Goal: Navigation & Orientation: Find specific page/section

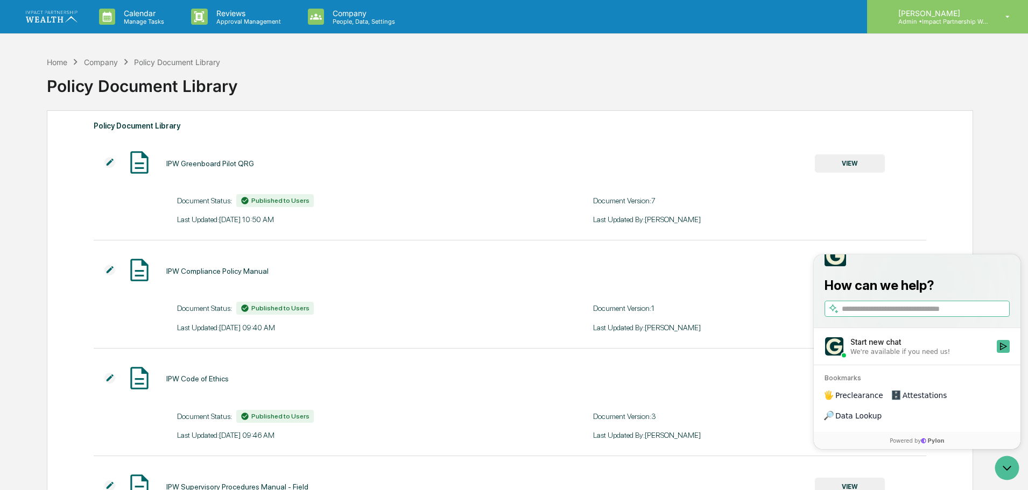
click at [933, 14] on p "[PERSON_NAME]" at bounding box center [940, 13] width 100 height 9
click at [55, 61] on div "Home" at bounding box center [57, 62] width 20 height 9
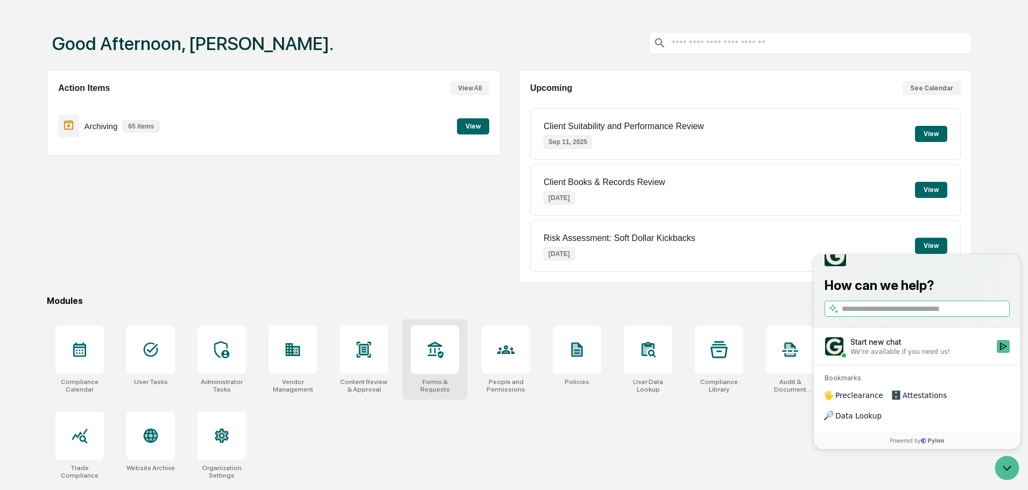
scroll to position [51, 0]
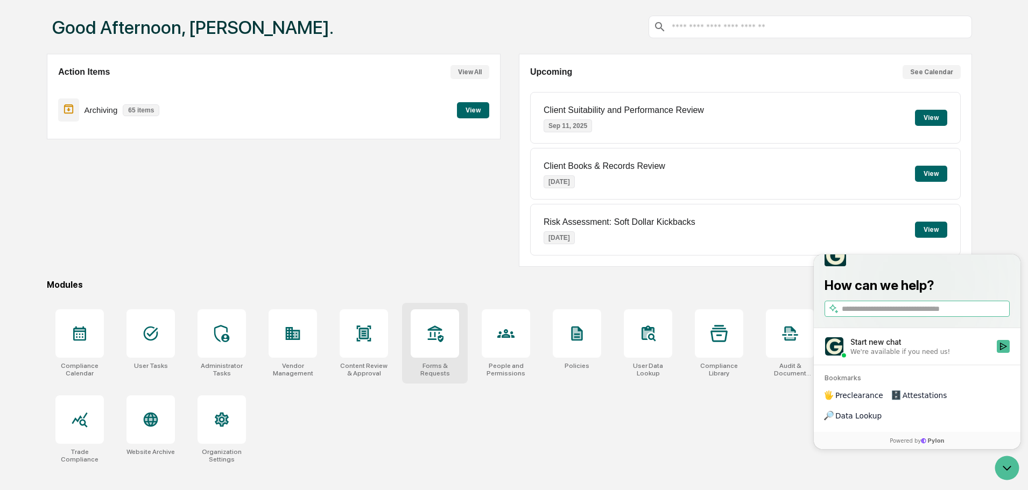
click at [439, 334] on icon at bounding box center [436, 334] width 16 height 17
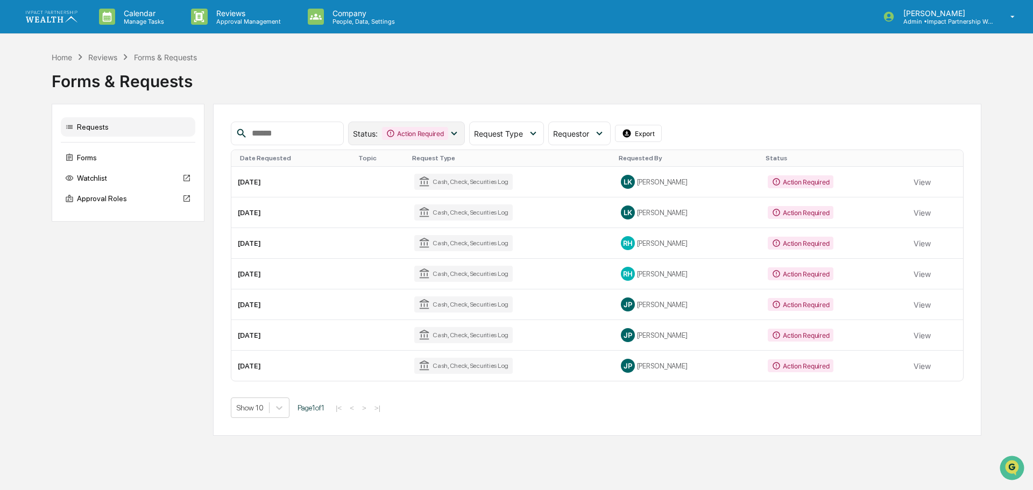
click at [460, 133] on icon at bounding box center [454, 134] width 12 height 12
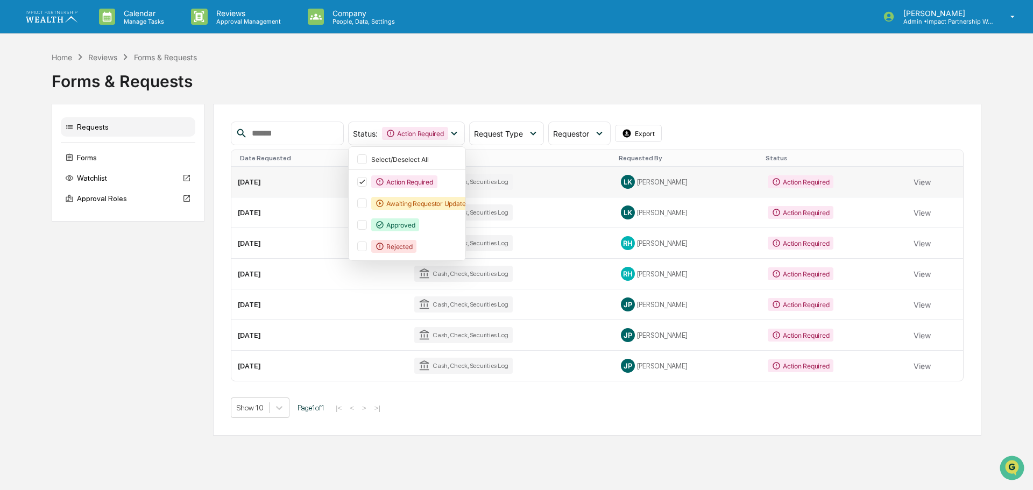
click at [495, 185] on div "Cash, Check, Securities Log" at bounding box center [463, 182] width 98 height 16
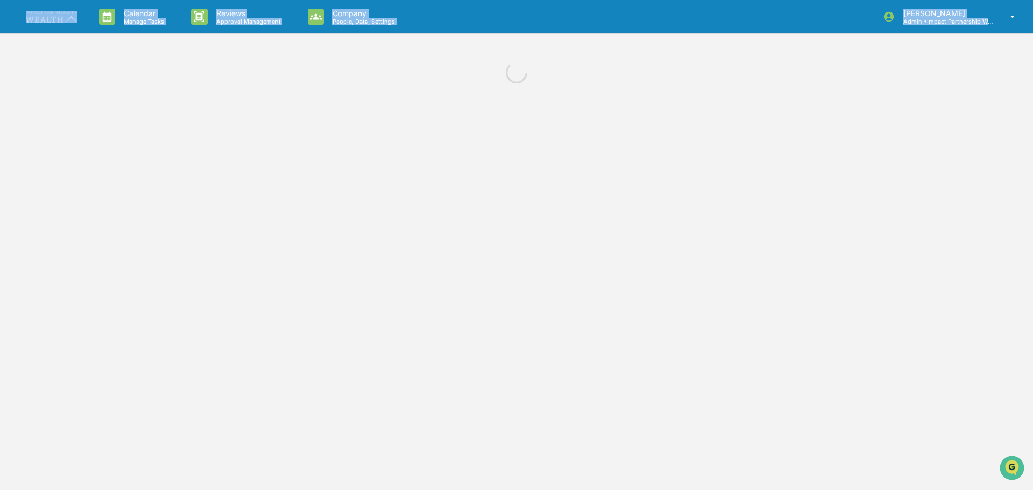
click at [495, 185] on div "Calendar Manage Tasks Reviews Approval Management Company People, Data, Setting…" at bounding box center [516, 245] width 1033 height 490
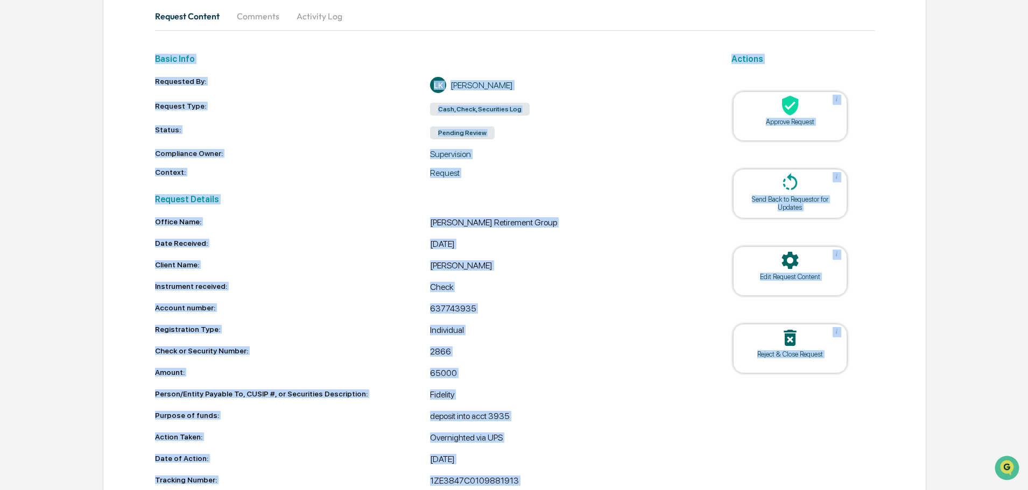
scroll to position [201, 0]
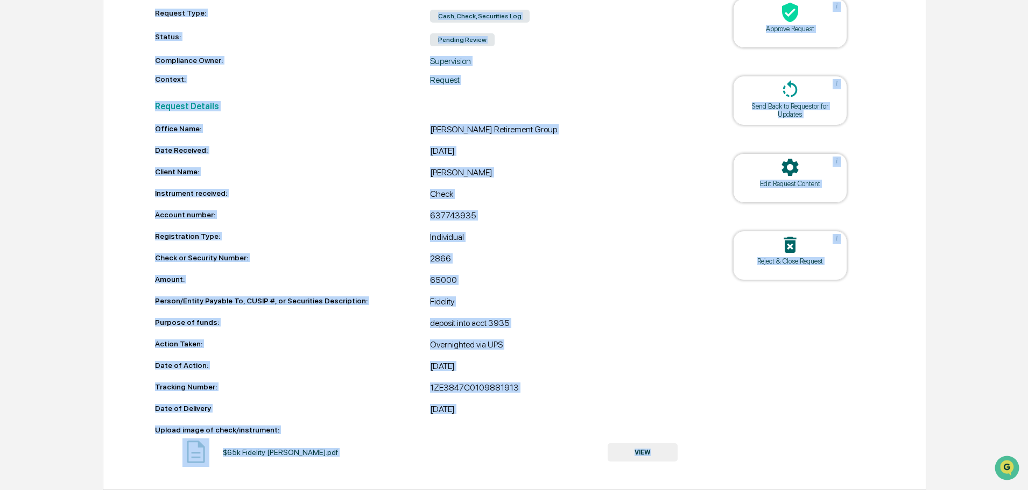
click at [643, 459] on button "VIEW" at bounding box center [643, 452] width 70 height 18
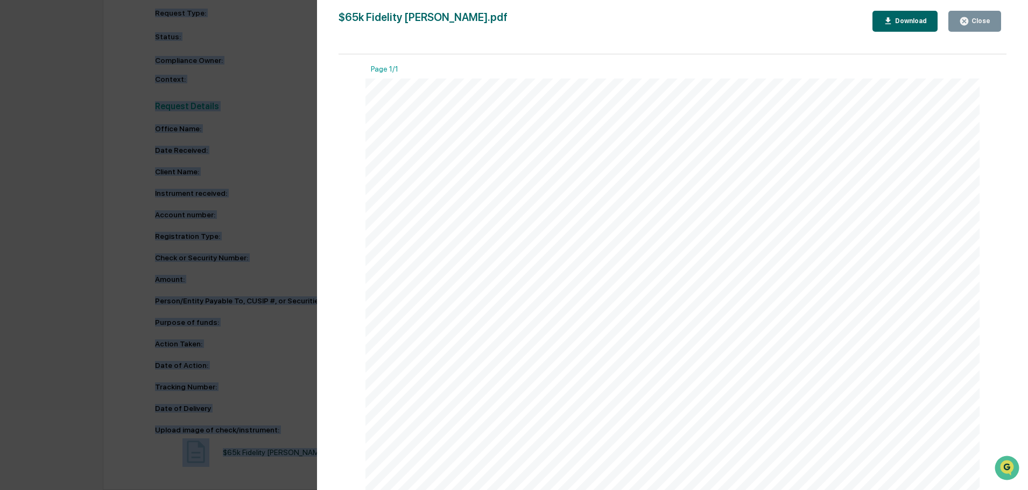
scroll to position [0, 0]
click at [977, 27] on button "Close" at bounding box center [974, 21] width 53 height 21
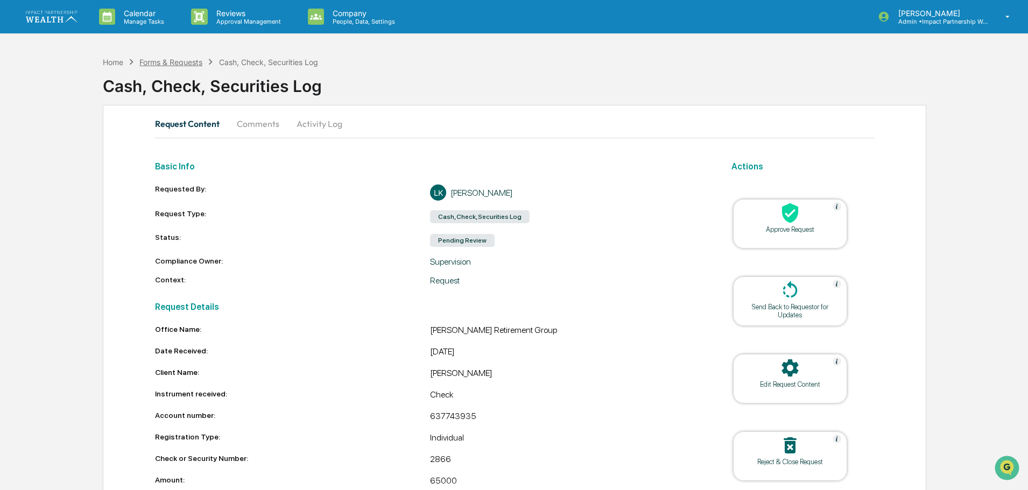
click at [174, 62] on div "Forms & Requests" at bounding box center [170, 62] width 63 height 9
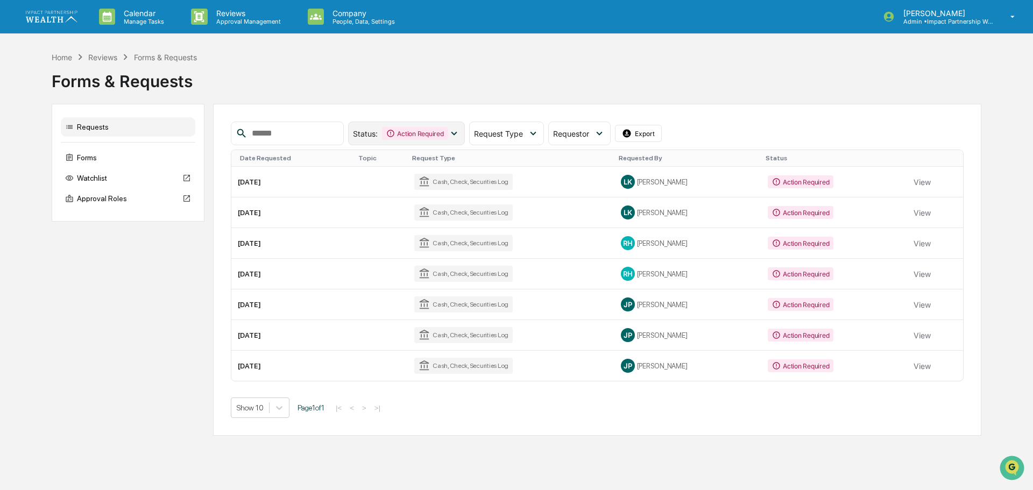
click at [460, 133] on icon at bounding box center [454, 134] width 12 height 12
click at [815, 122] on div "Status : Action Required Select/Deselect All Action Required Awaiting Requestor…" at bounding box center [597, 134] width 733 height 24
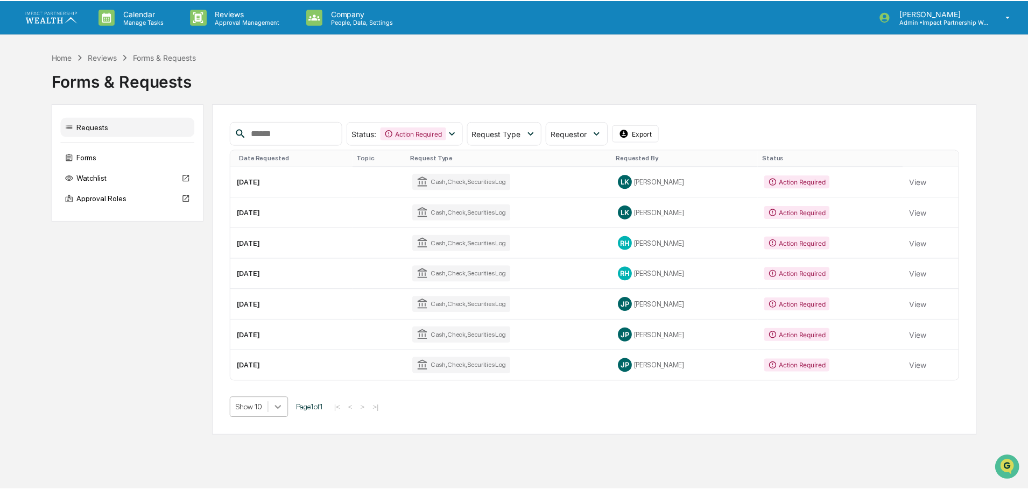
scroll to position [23, 0]
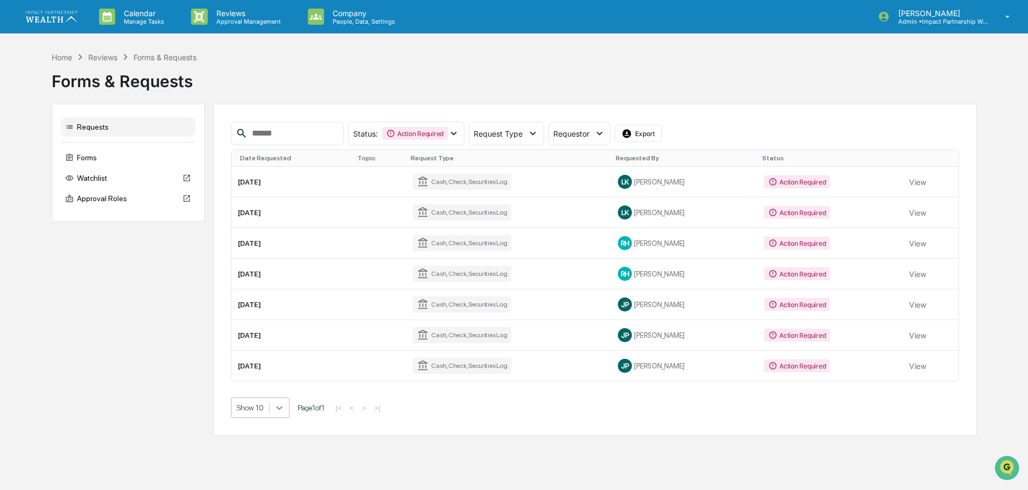
click at [283, 414] on body "Calendar Manage Tasks Reviews Approval Management Company People, Data, Setting…" at bounding box center [514, 245] width 1028 height 490
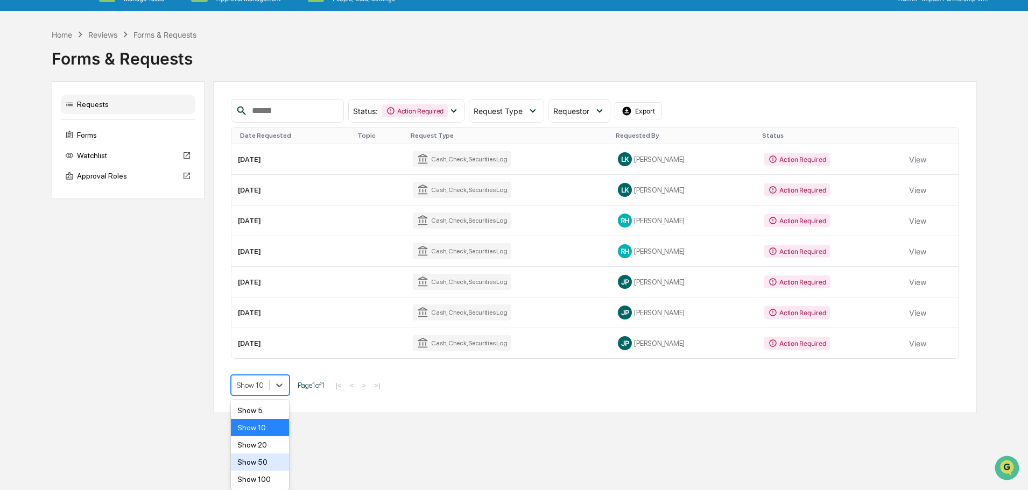
click at [283, 465] on div "Show 50" at bounding box center [260, 462] width 59 height 17
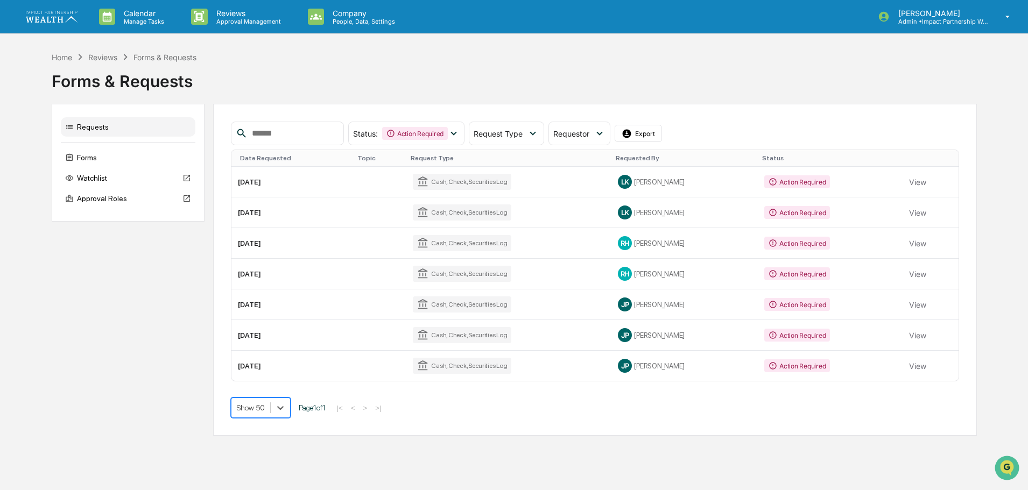
scroll to position [0, 0]
click at [109, 161] on div "Forms" at bounding box center [128, 157] width 135 height 19
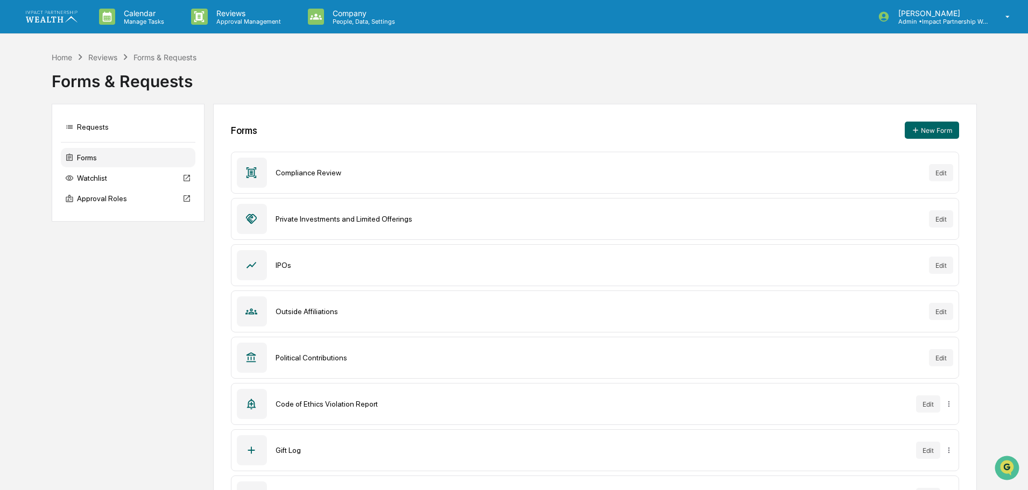
click at [104, 60] on div "Reviews" at bounding box center [102, 57] width 29 height 9
click at [71, 61] on div "Home" at bounding box center [62, 57] width 20 height 9
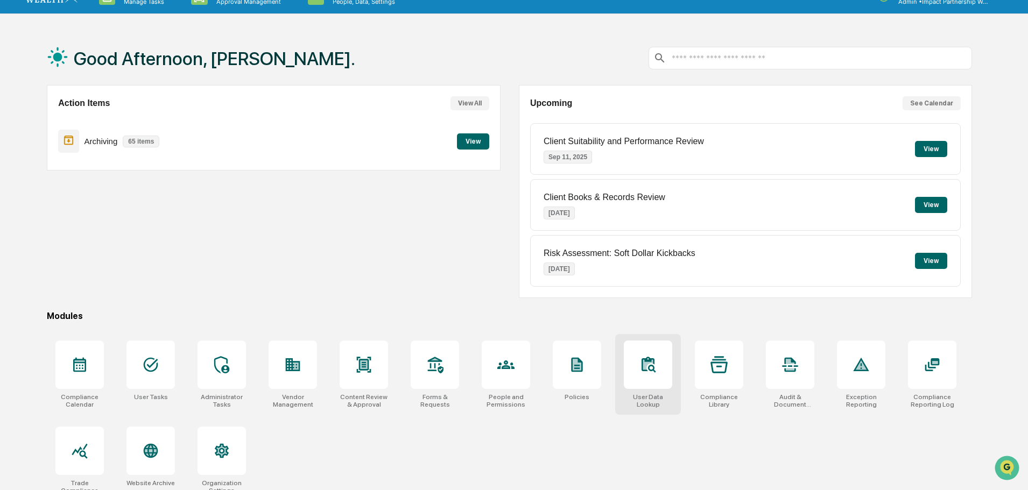
scroll to position [51, 0]
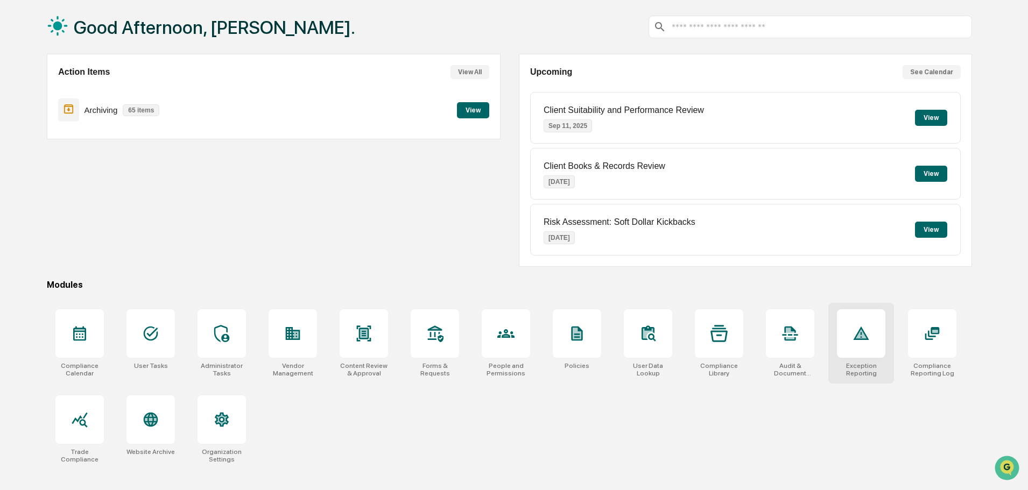
click at [870, 343] on div at bounding box center [861, 333] width 48 height 48
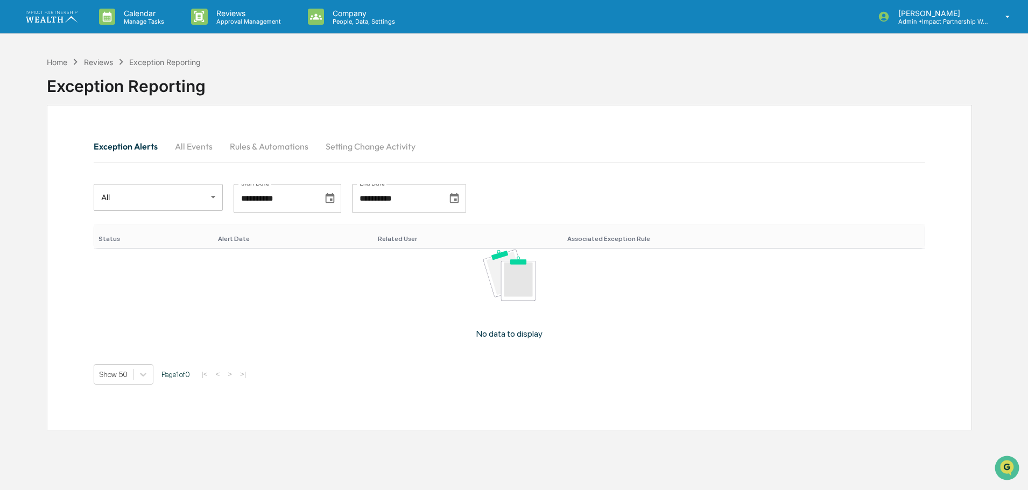
click at [198, 152] on button "All Events" at bounding box center [193, 146] width 55 height 26
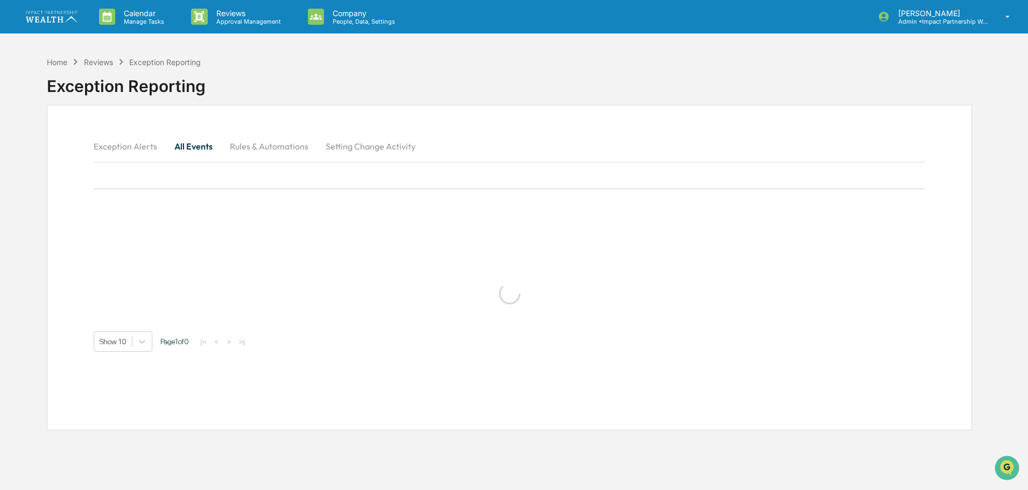
click at [238, 145] on button "Rules & Automations" at bounding box center [269, 146] width 96 height 26
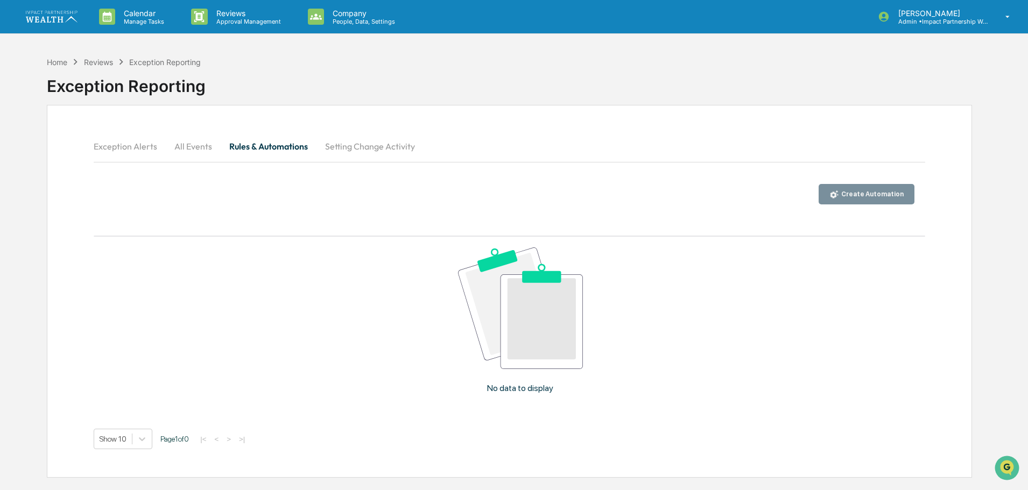
click at [365, 148] on button "Setting Change Activity" at bounding box center [369, 146] width 107 height 26
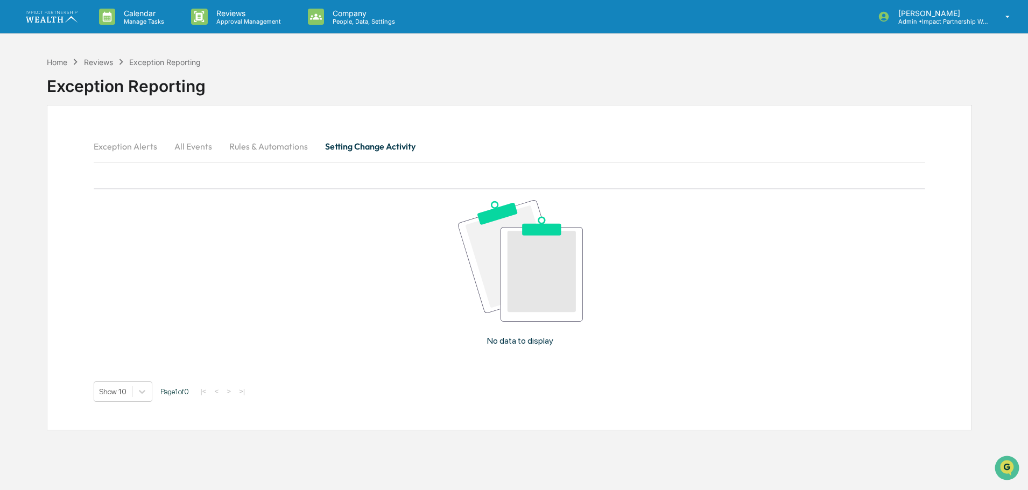
click at [115, 146] on button "Exception Alerts" at bounding box center [130, 146] width 72 height 26
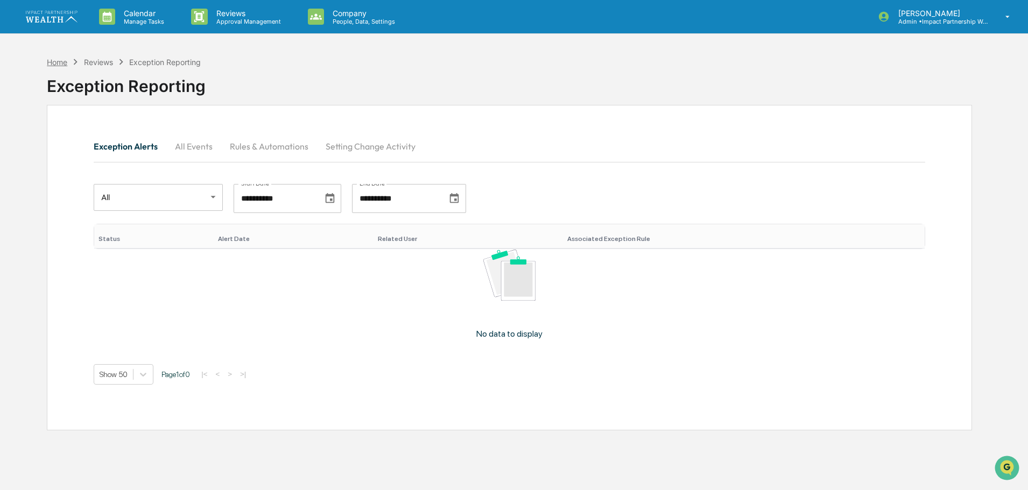
click at [53, 61] on div "Home" at bounding box center [57, 62] width 20 height 9
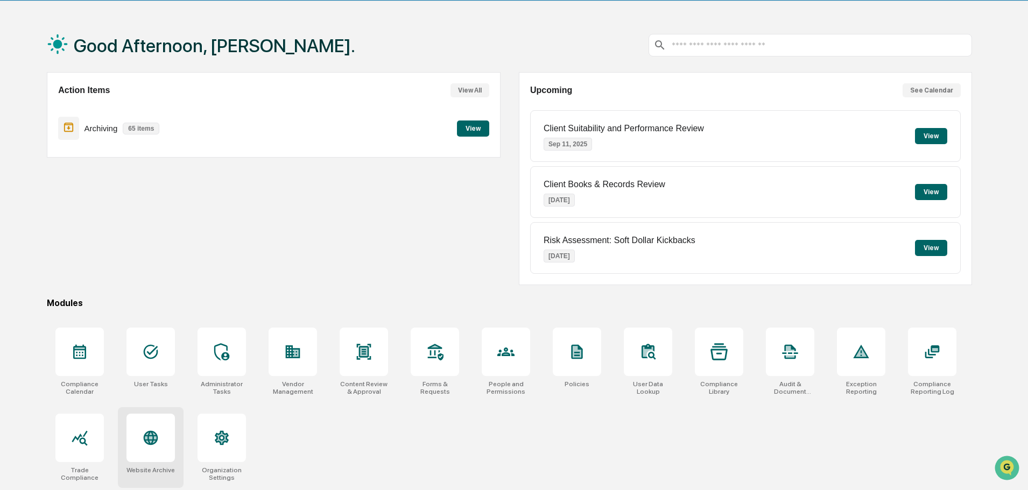
scroll to position [51, 0]
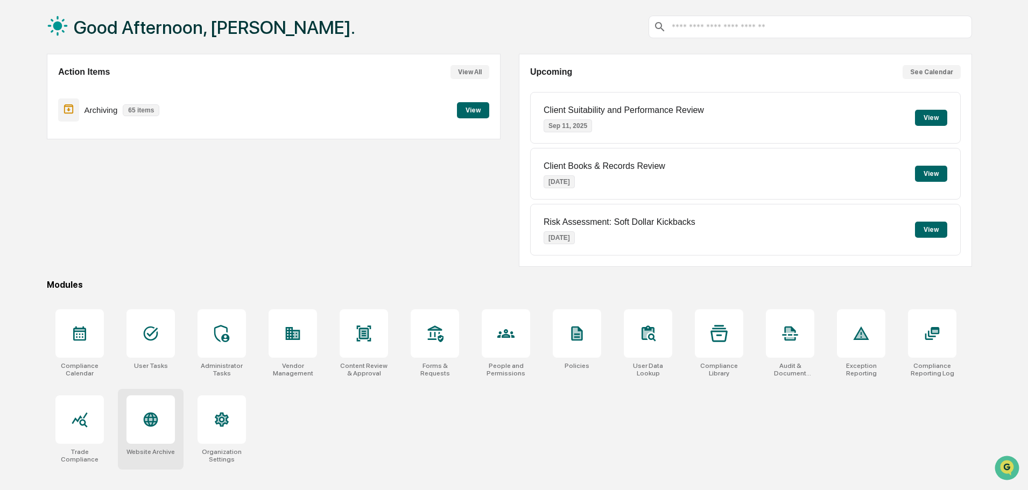
click at [160, 440] on div at bounding box center [150, 420] width 48 height 48
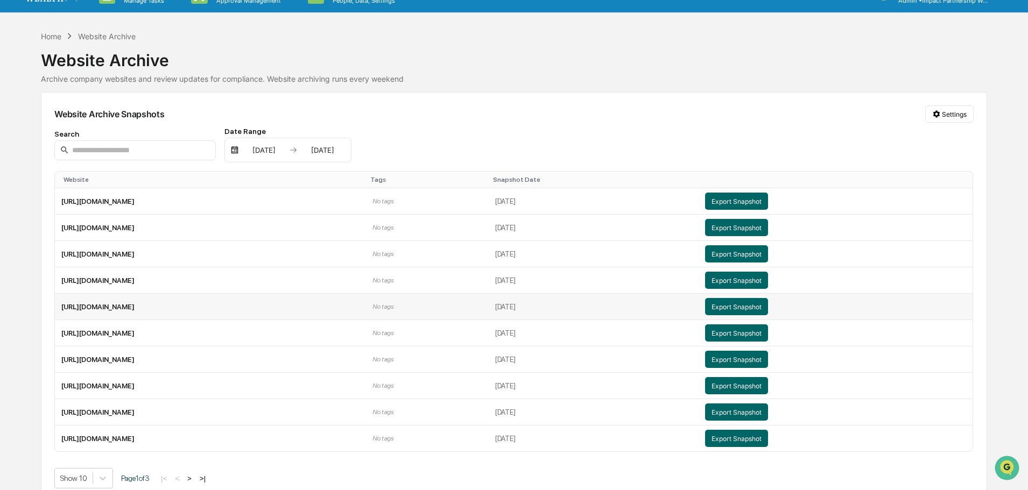
scroll to position [33, 0]
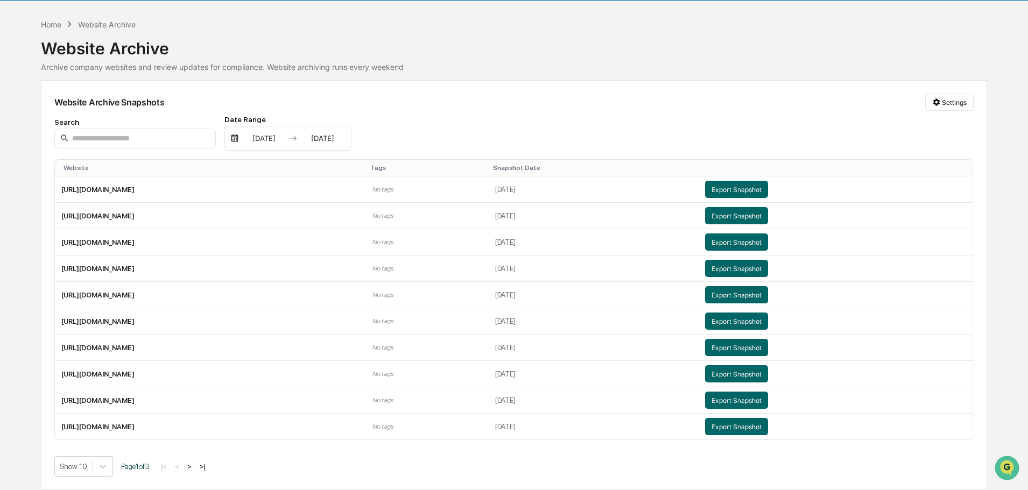
click at [195, 469] on button ">" at bounding box center [189, 466] width 11 height 9
click at [210, 468] on button ">|" at bounding box center [204, 466] width 12 height 9
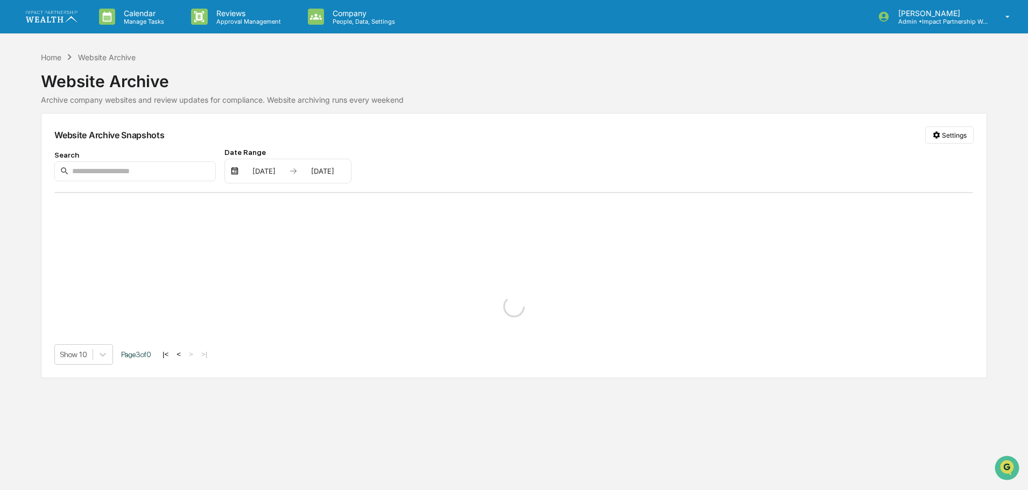
scroll to position [0, 0]
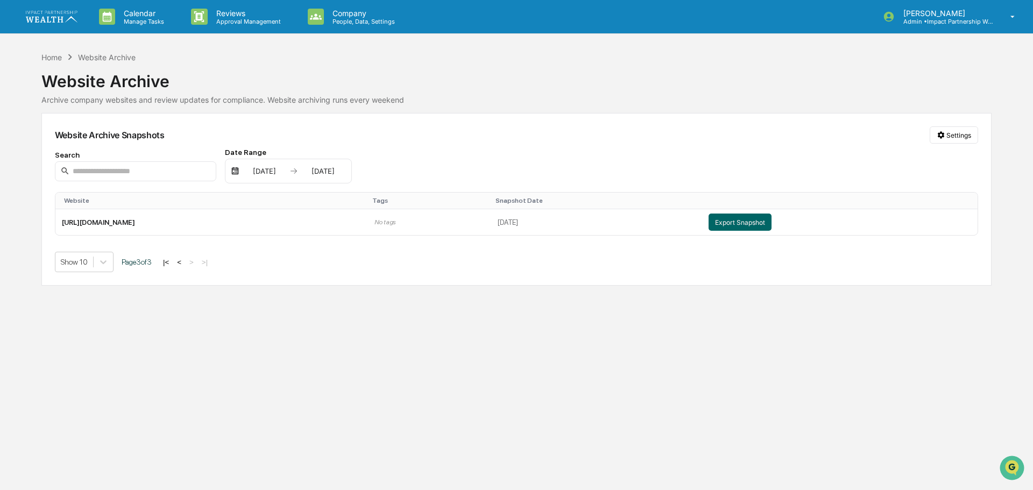
click at [181, 264] on button "<" at bounding box center [179, 261] width 11 height 9
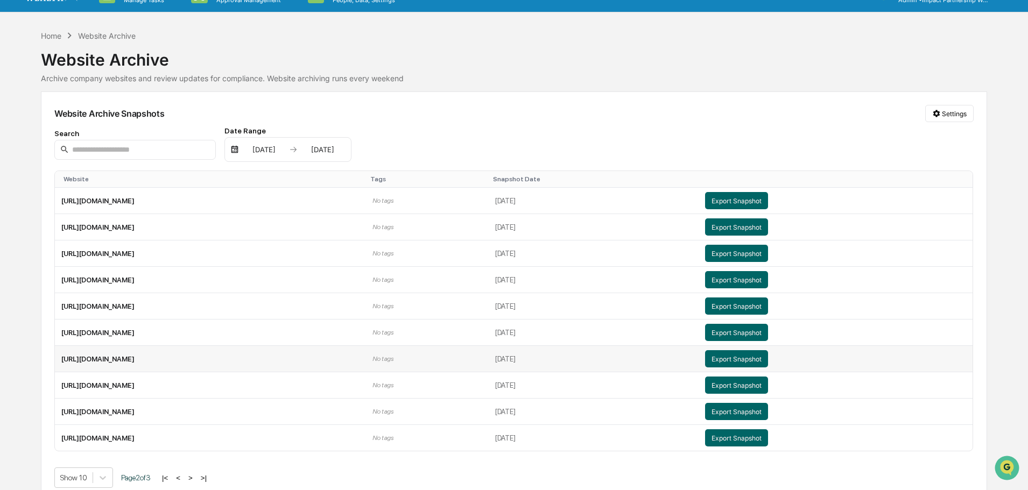
scroll to position [33, 0]
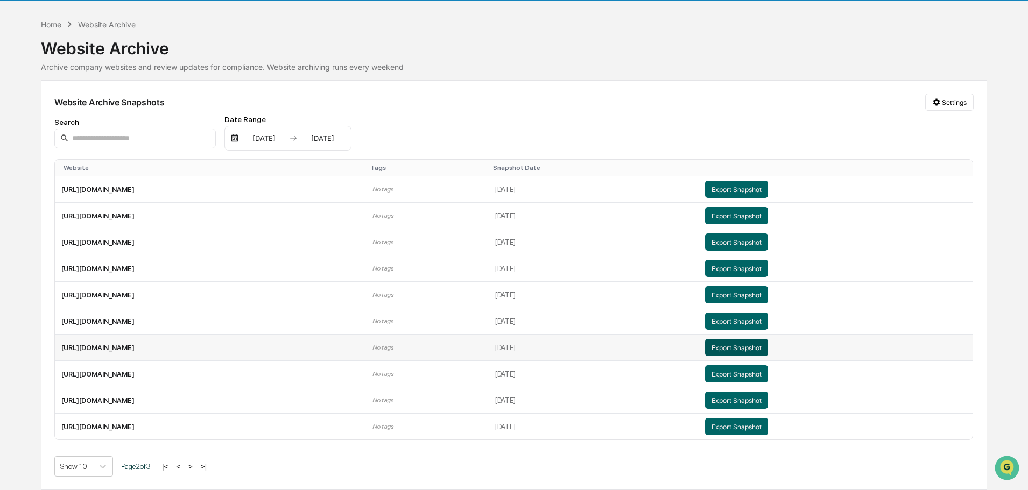
click at [759, 342] on button "Export Snapshot" at bounding box center [736, 347] width 63 height 17
click at [768, 318] on button "Export Snapshot" at bounding box center [736, 321] width 63 height 17
click at [56, 30] on div "Website Archive" at bounding box center [514, 44] width 946 height 28
click at [59, 25] on div "Home" at bounding box center [51, 24] width 20 height 9
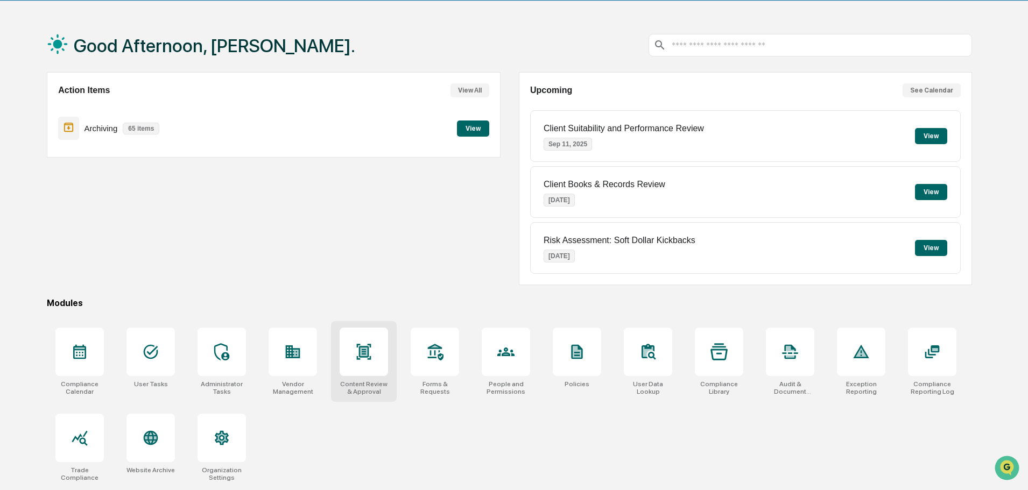
click at [379, 375] on div at bounding box center [364, 352] width 48 height 48
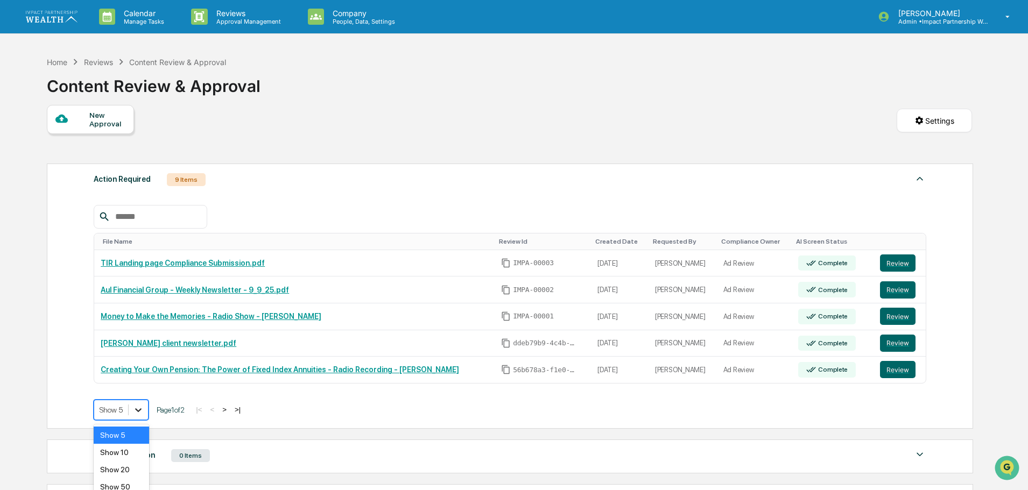
scroll to position [29, 0]
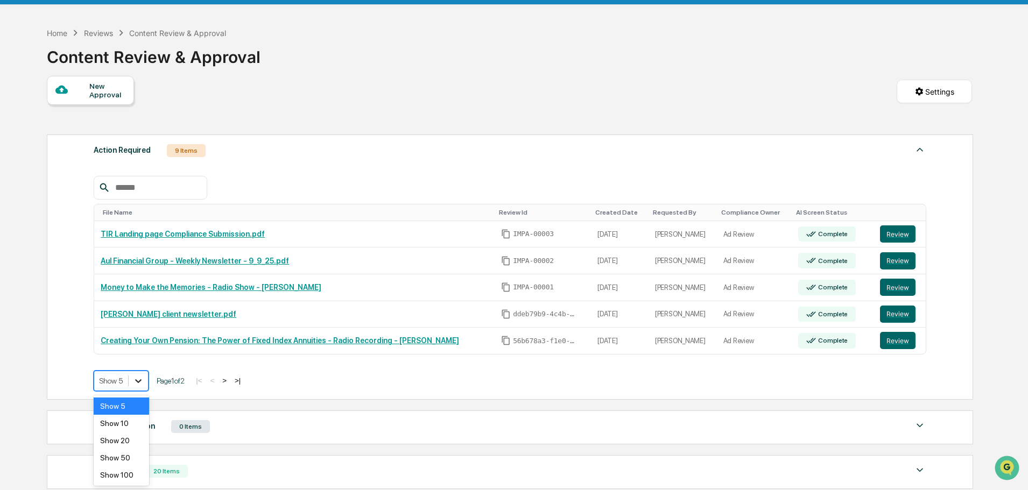
click at [132, 409] on body "Calendar Manage Tasks Reviews Approval Management Company People, Data, Setting…" at bounding box center [514, 301] width 1028 height 661
click at [130, 455] on div "Show 50" at bounding box center [121, 457] width 55 height 17
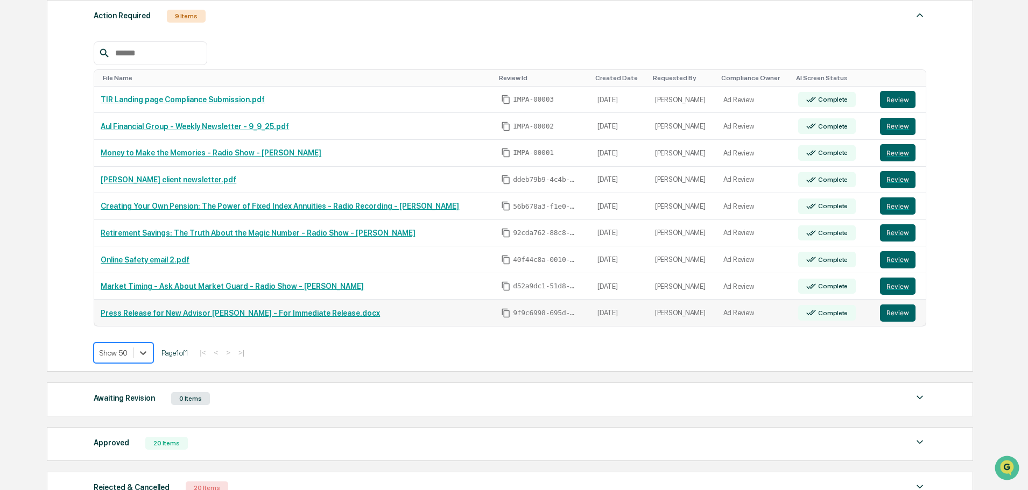
scroll to position [191, 0]
